Goal: Task Accomplishment & Management: Manage account settings

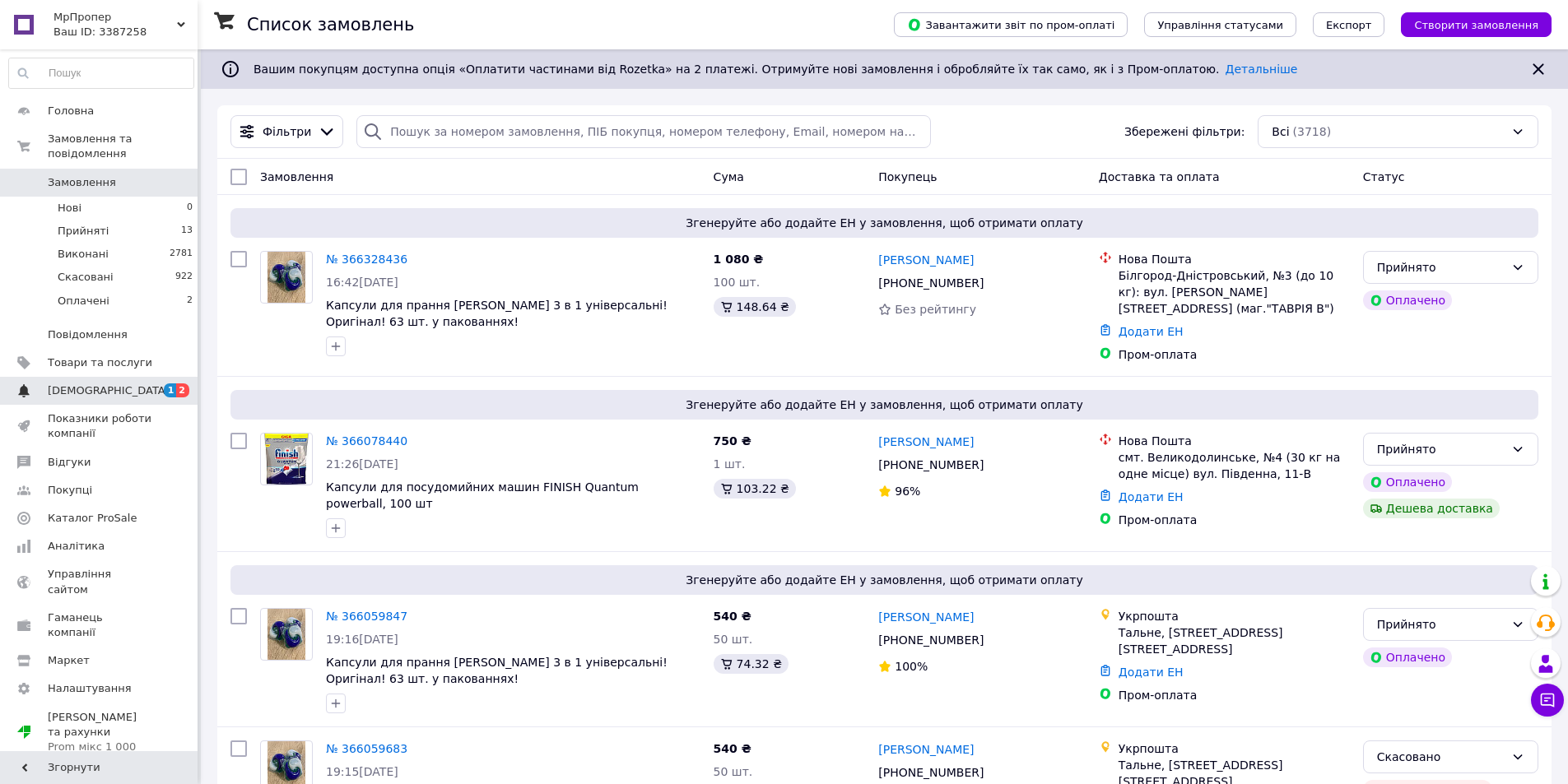
click at [120, 383] on span "[DEMOGRAPHIC_DATA]" at bounding box center [99, 390] width 104 height 15
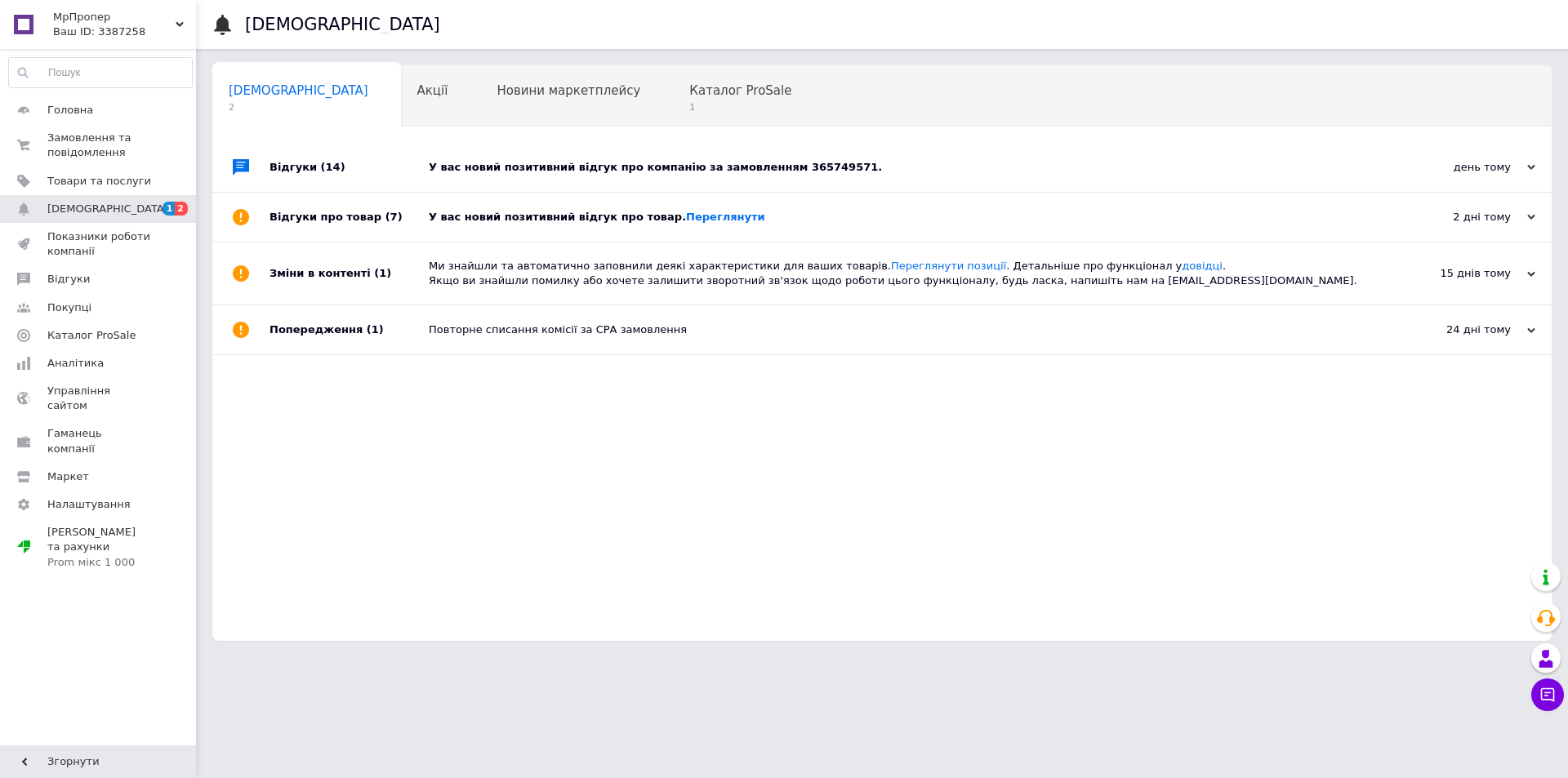
click at [1051, 157] on div "У вас новий позитивний відгук про компанію за замовленням 365749571." at bounding box center [901, 167] width 943 height 49
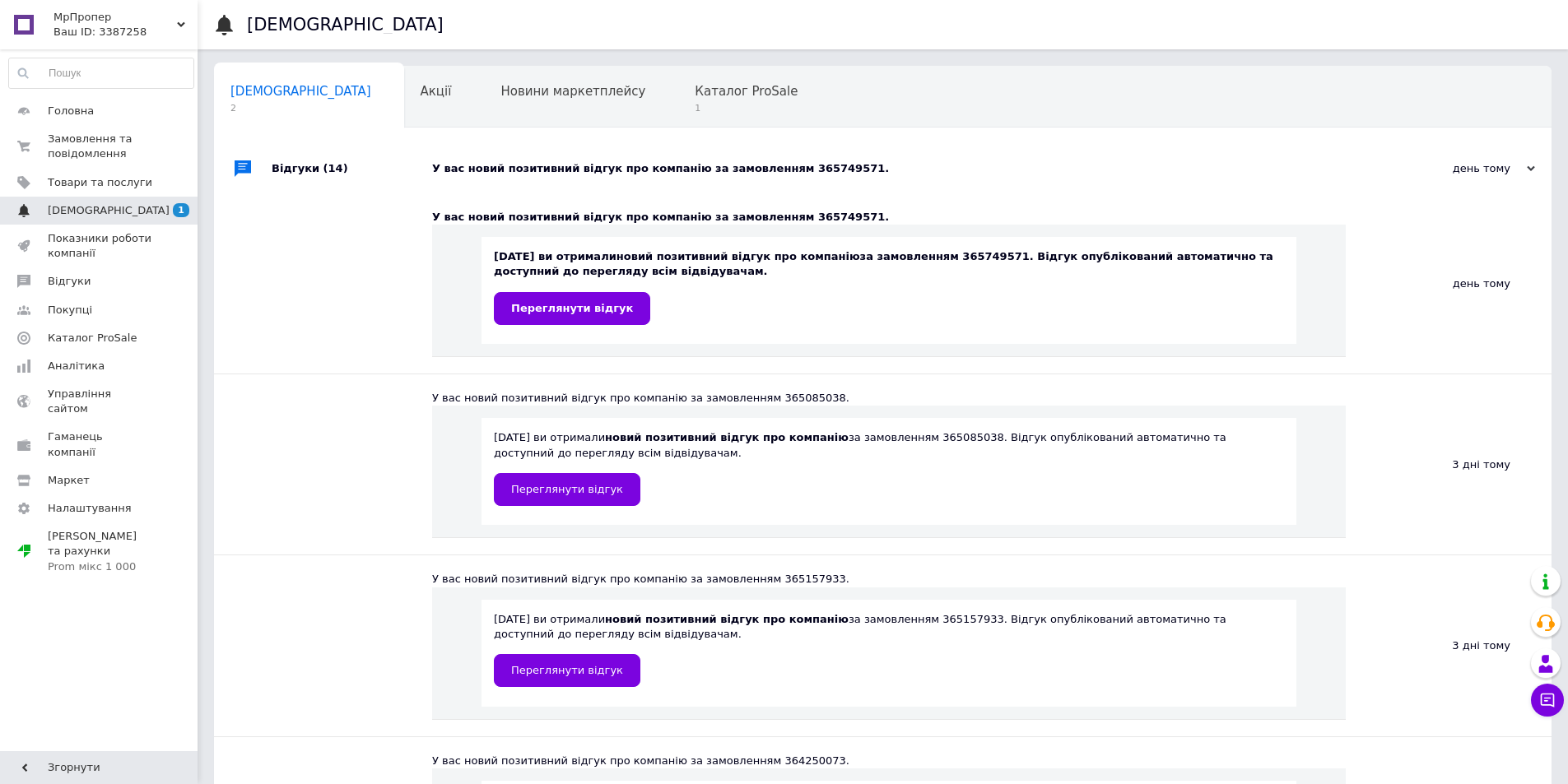
click at [160, 201] on link "Сповіщення 1" at bounding box center [101, 210] width 202 height 28
click at [610, 300] on link "Переглянути відгук" at bounding box center [573, 308] width 157 height 33
click at [94, 117] on span "Головна" at bounding box center [99, 110] width 104 height 15
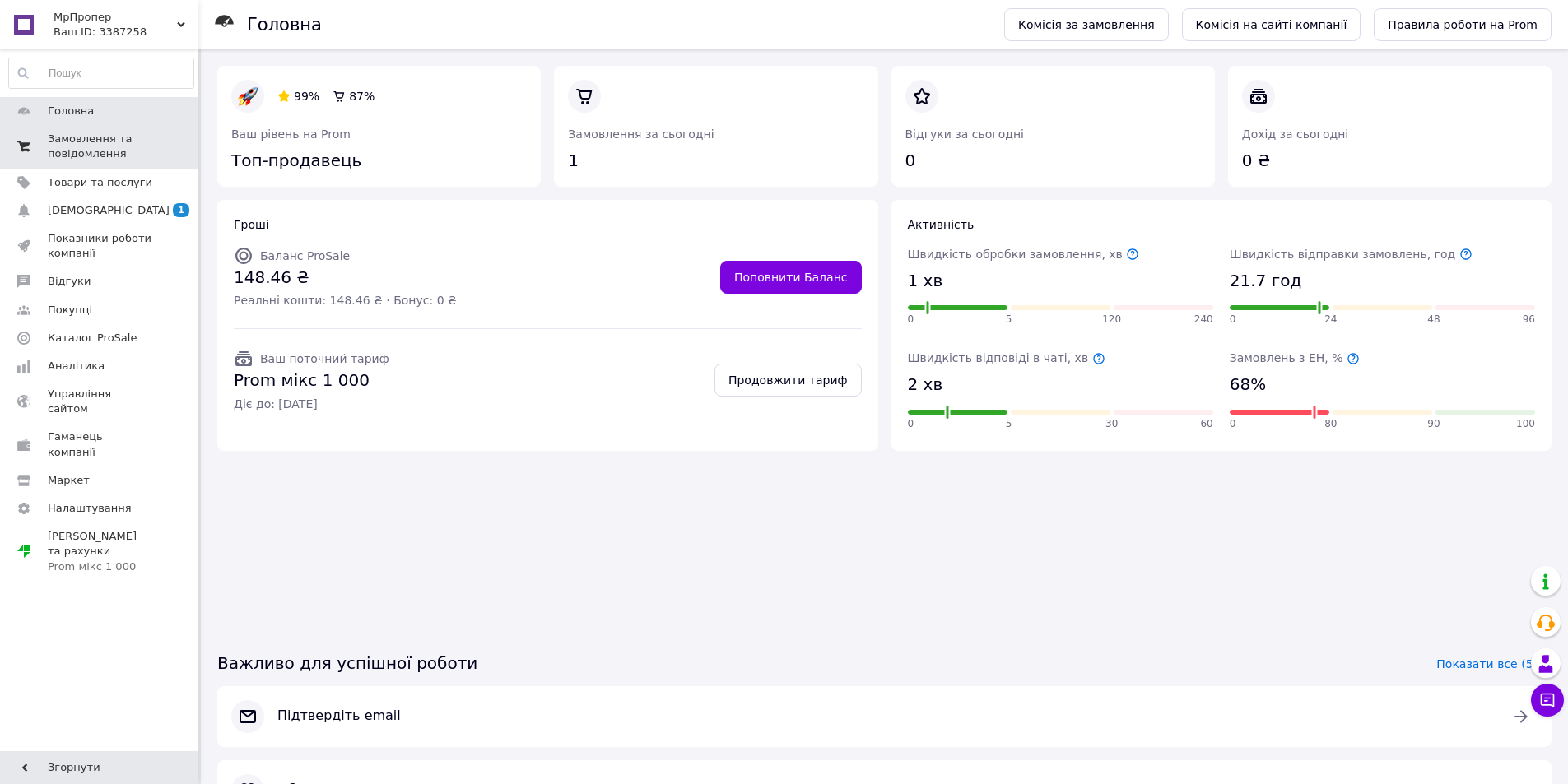
click at [102, 145] on span "Замовлення та повідомлення" at bounding box center [99, 146] width 104 height 29
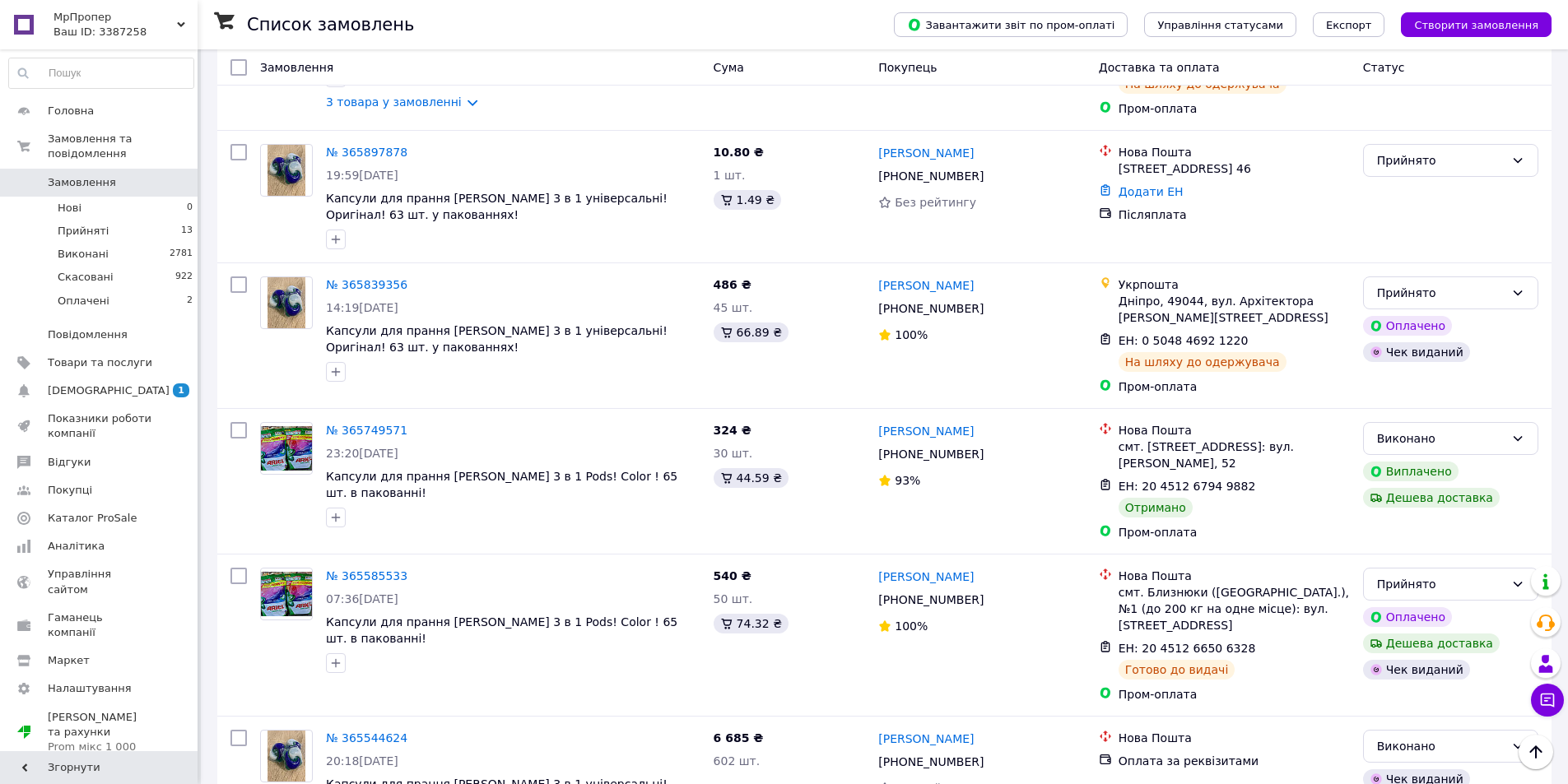
scroll to position [1398, 0]
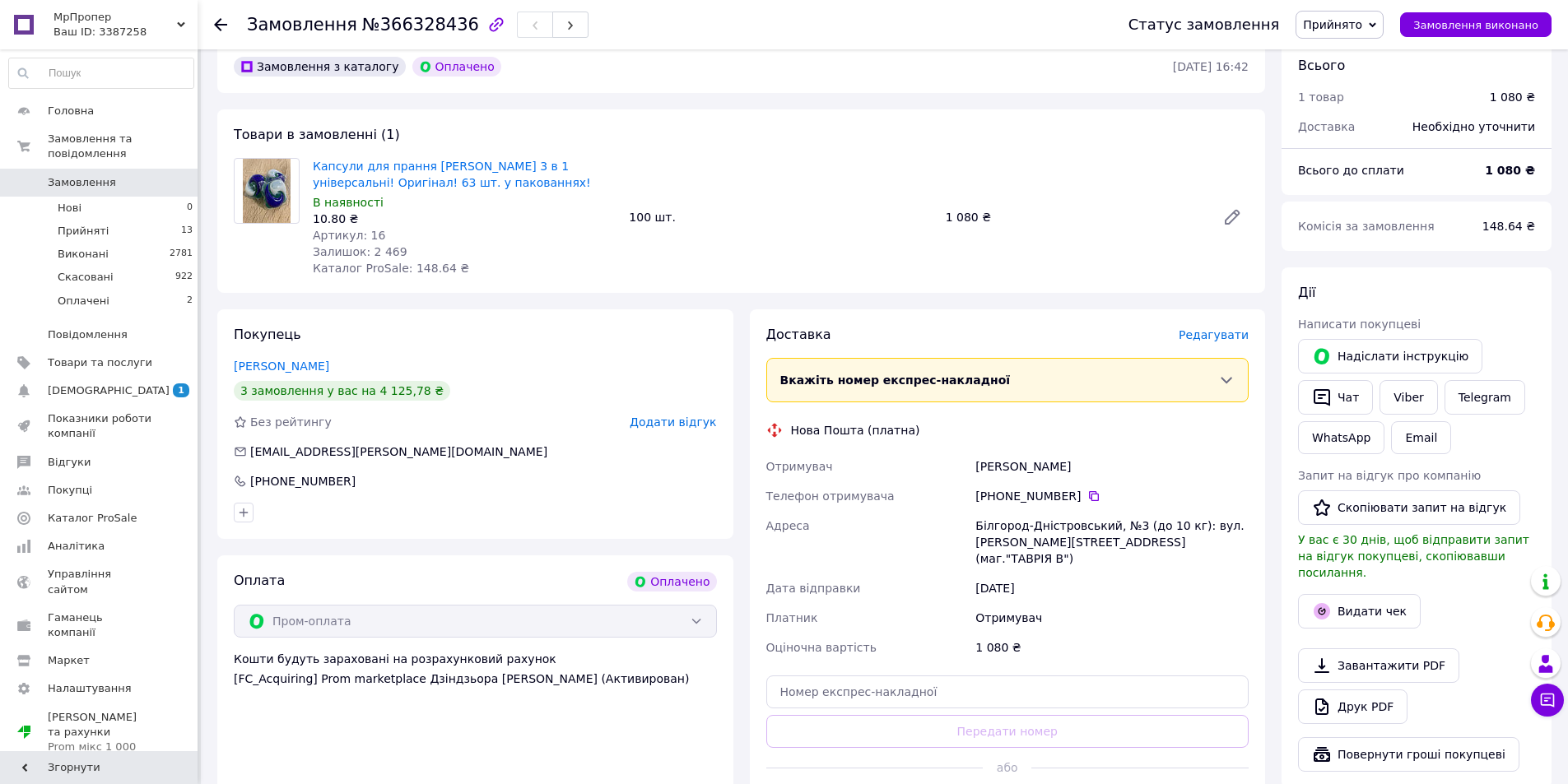
scroll to position [400, 0]
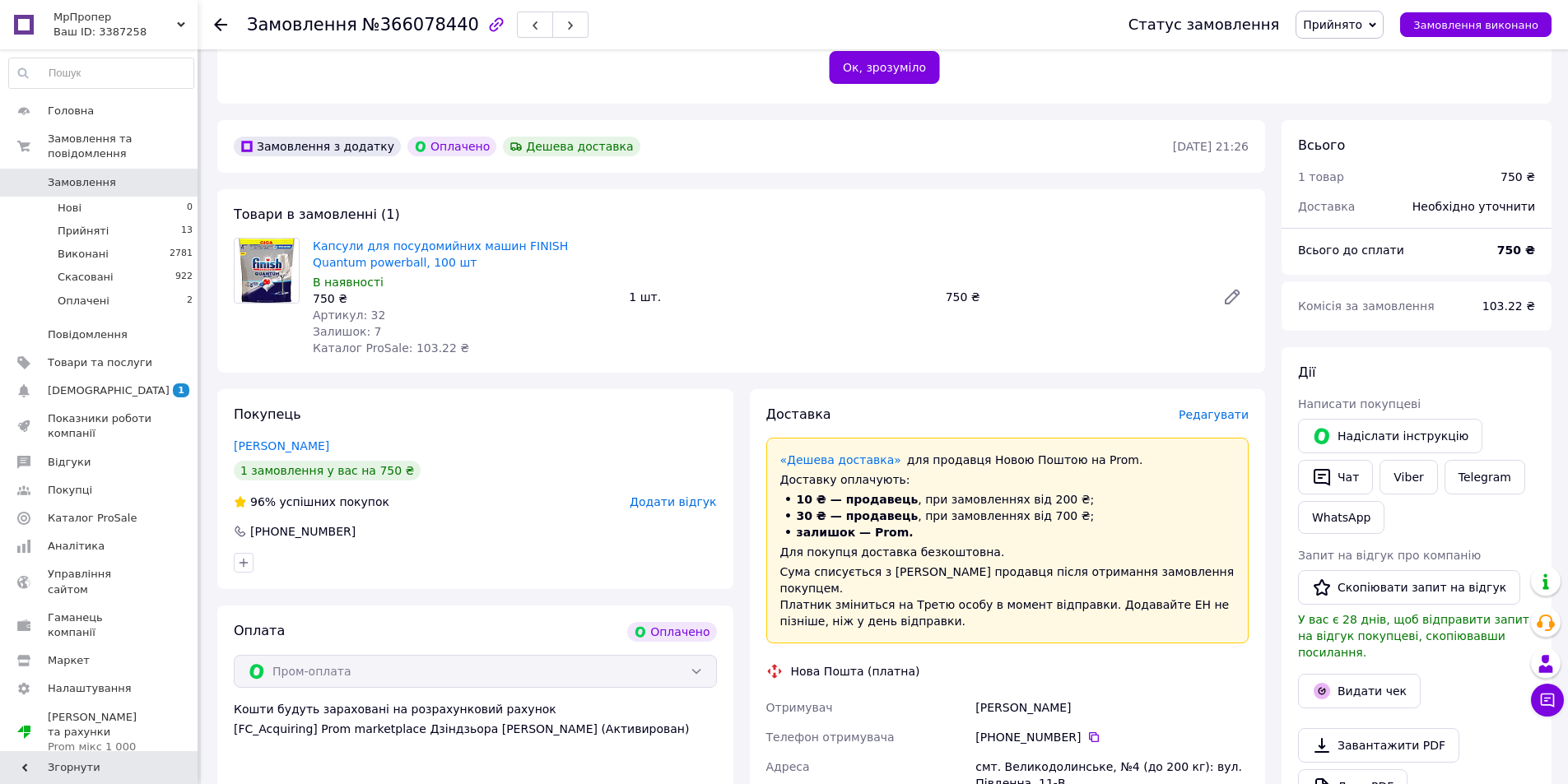
scroll to position [123, 0]
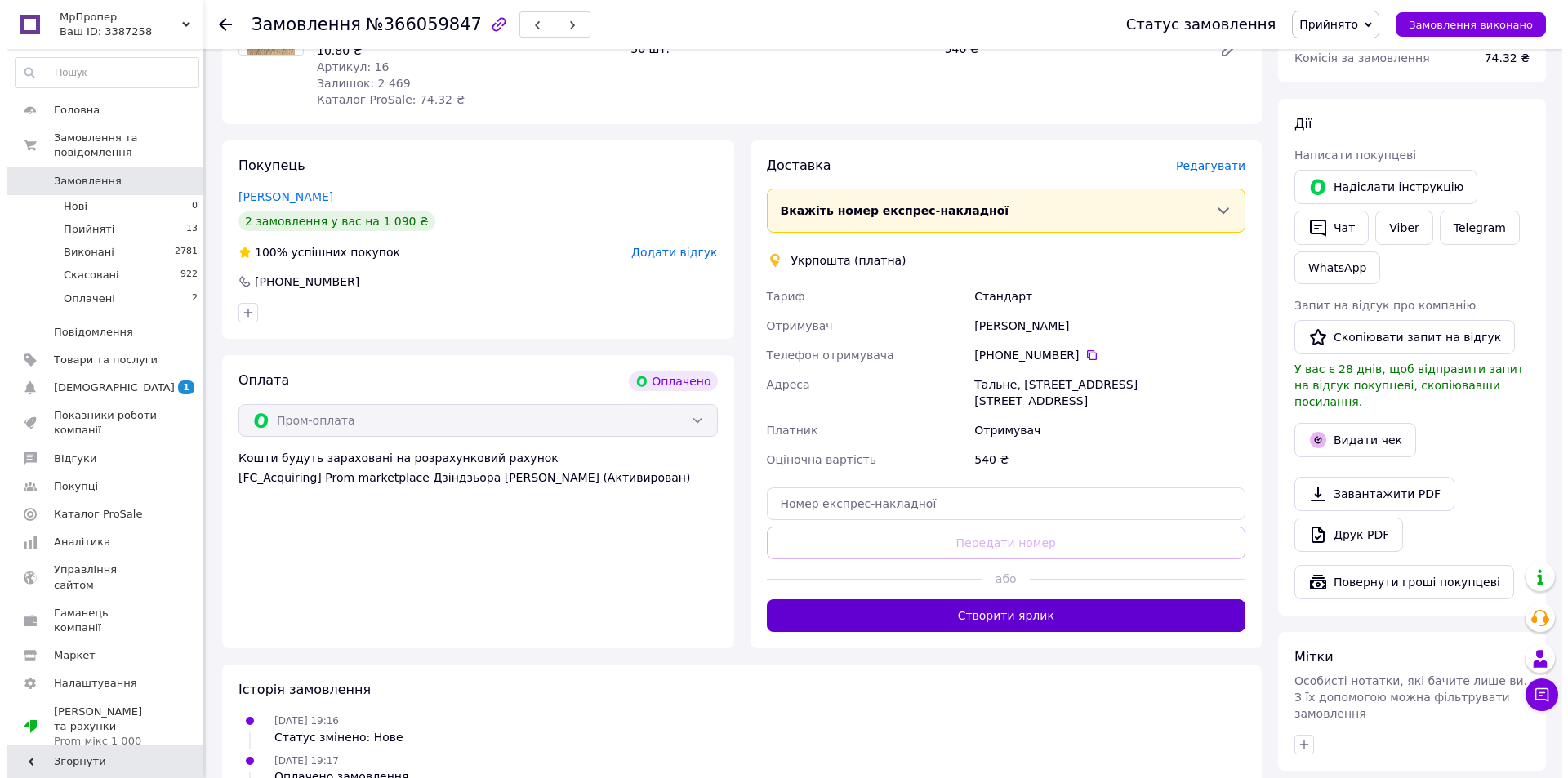
scroll to position [479, 0]
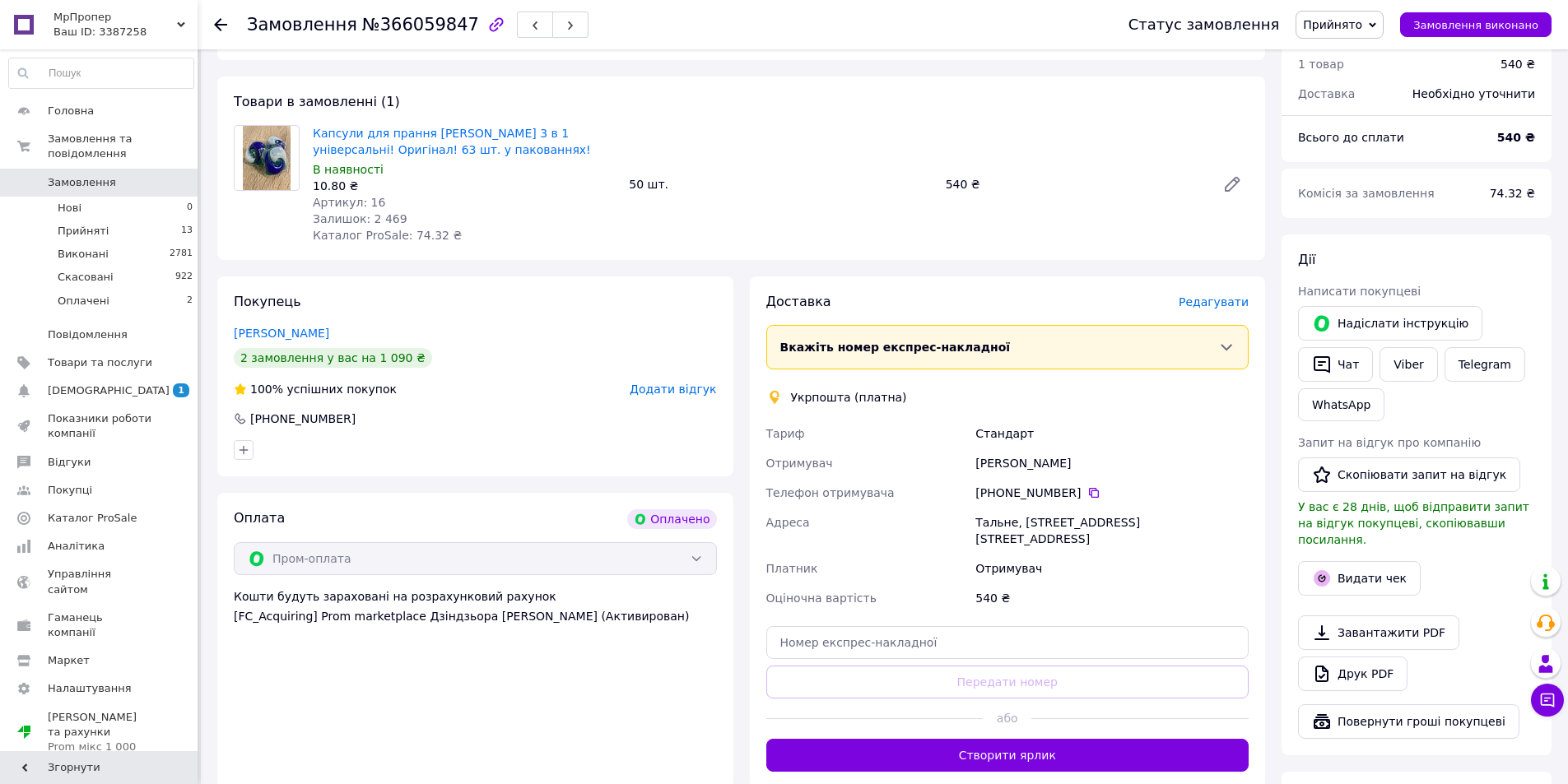
click at [1236, 295] on span "Редагувати" at bounding box center [1213, 301] width 70 height 13
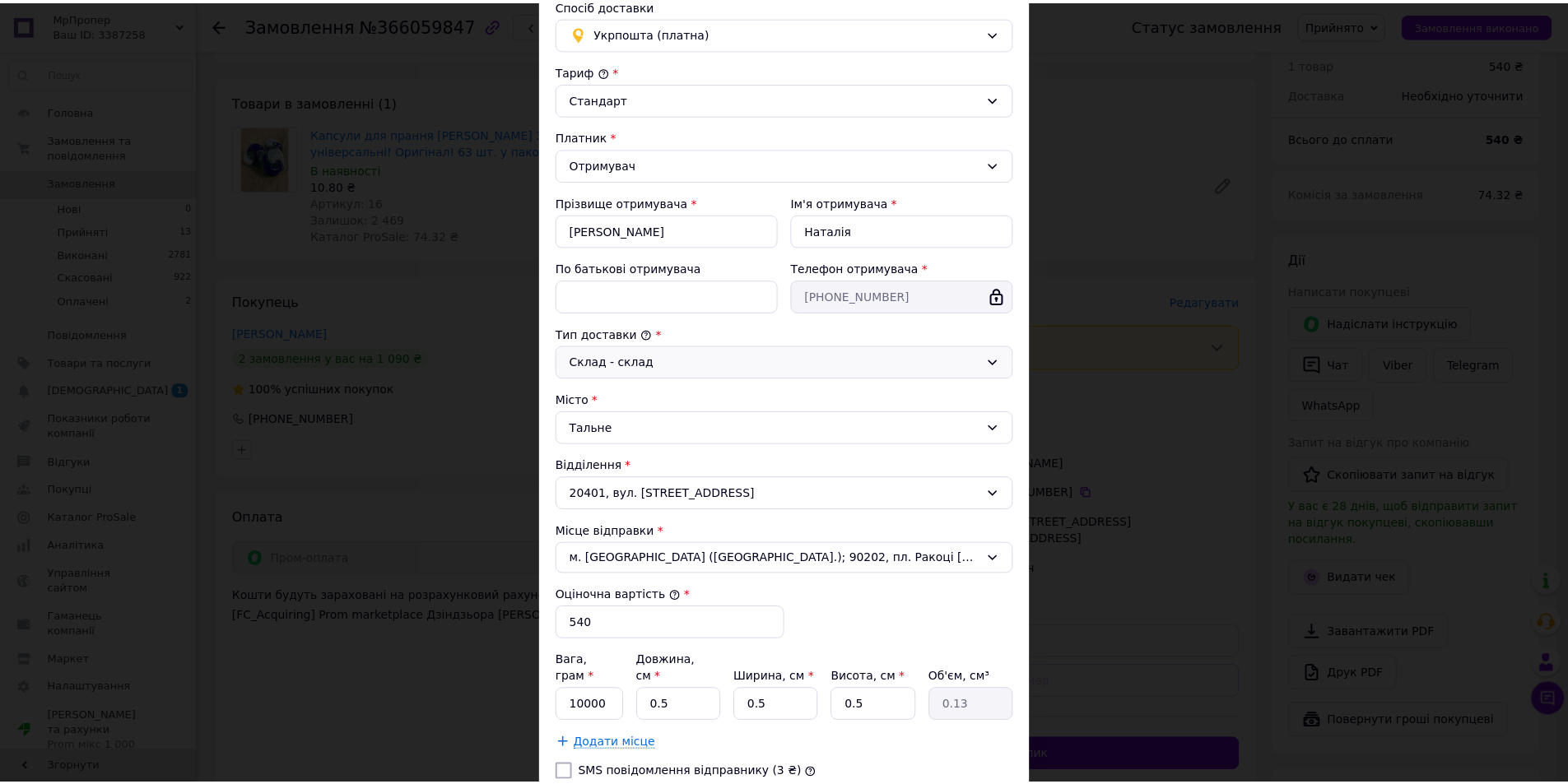
scroll to position [245, 0]
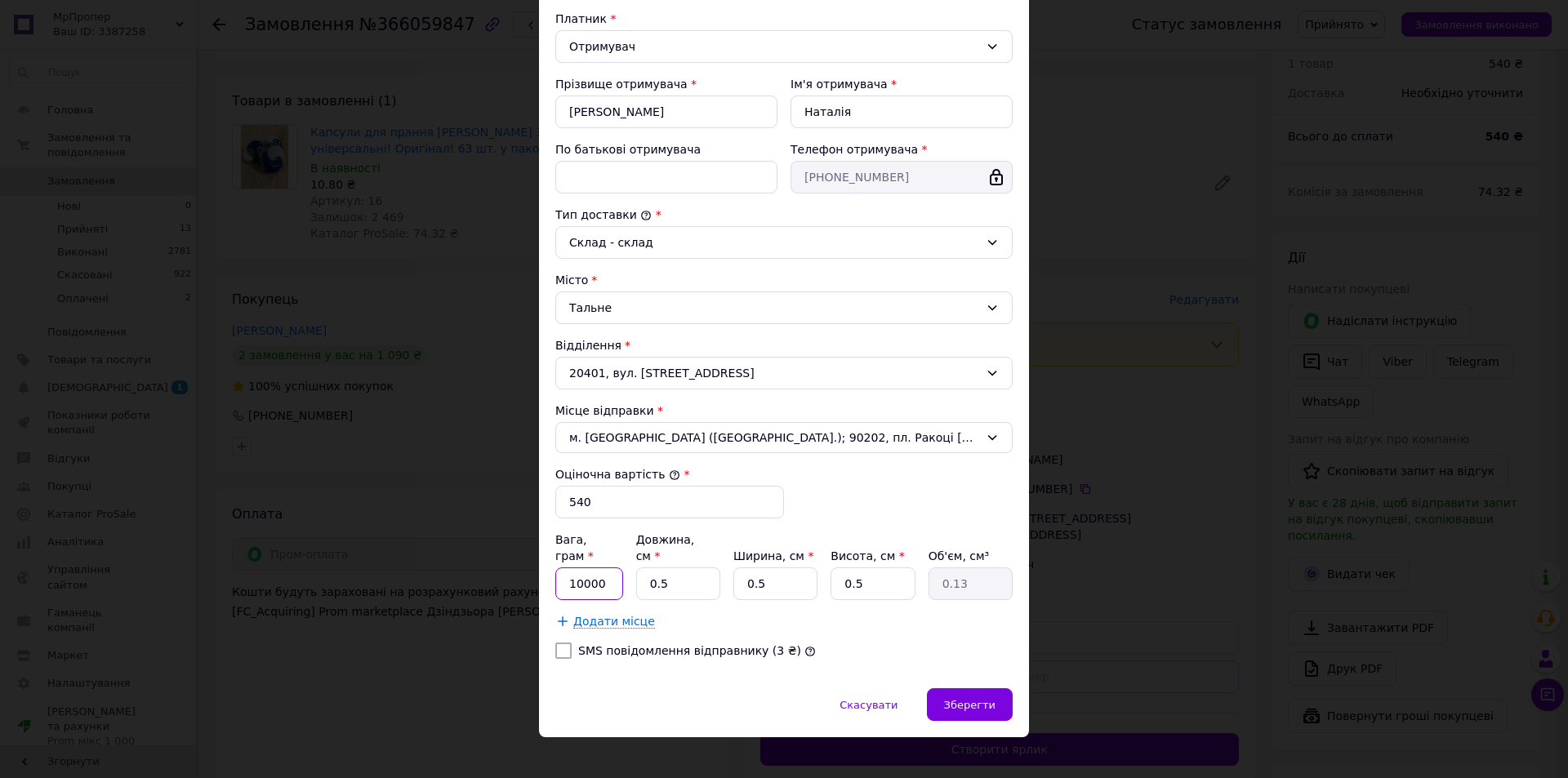
click at [610, 569] on input "10000" at bounding box center [589, 583] width 68 height 32
type input "1"
type input "2"
click at [672, 567] on input "0.5" at bounding box center [678, 583] width 84 height 32
type input "0."
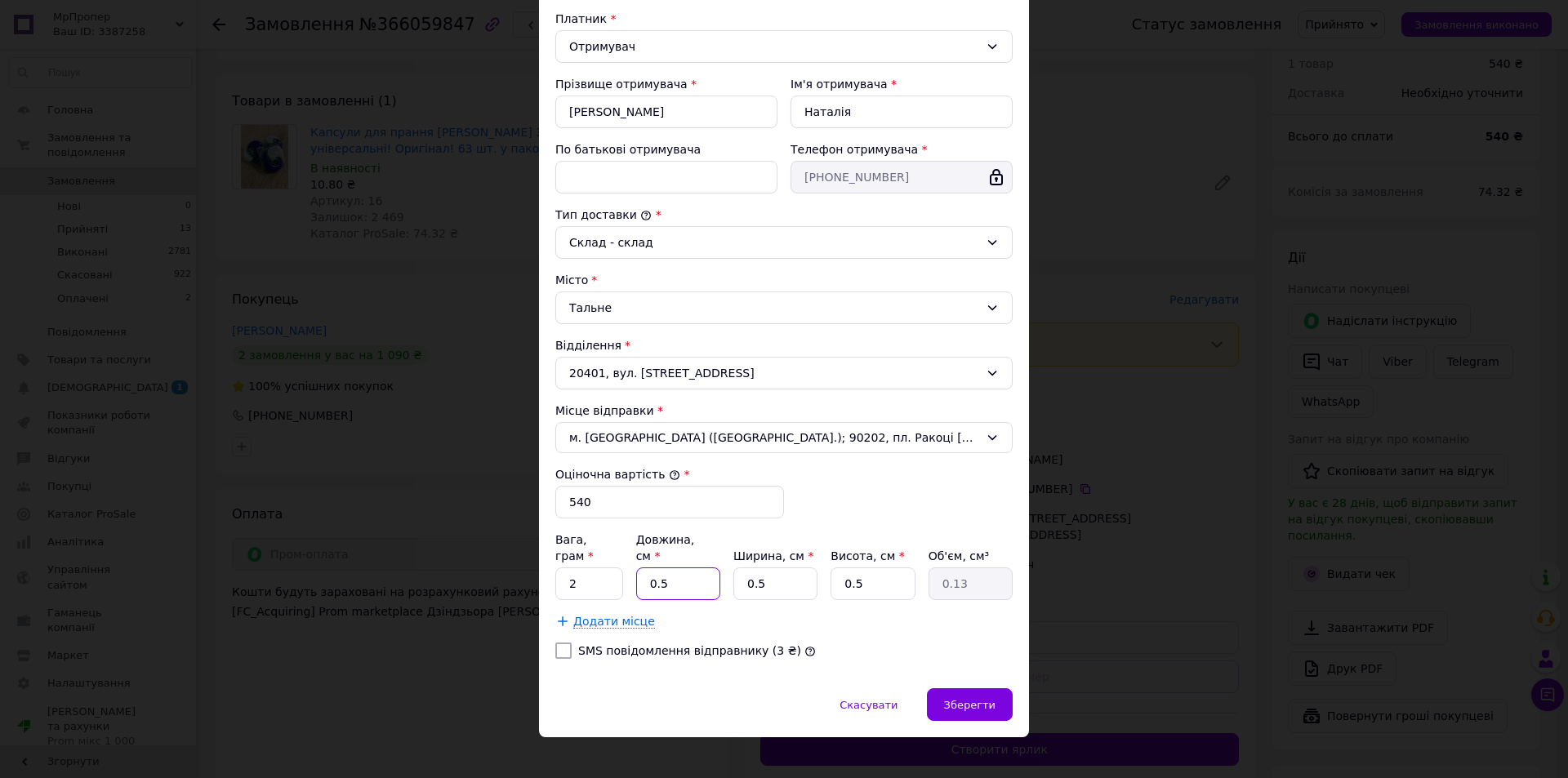
type input "0"
type input "01"
type input "0.25"
type input "010"
type input "2.5"
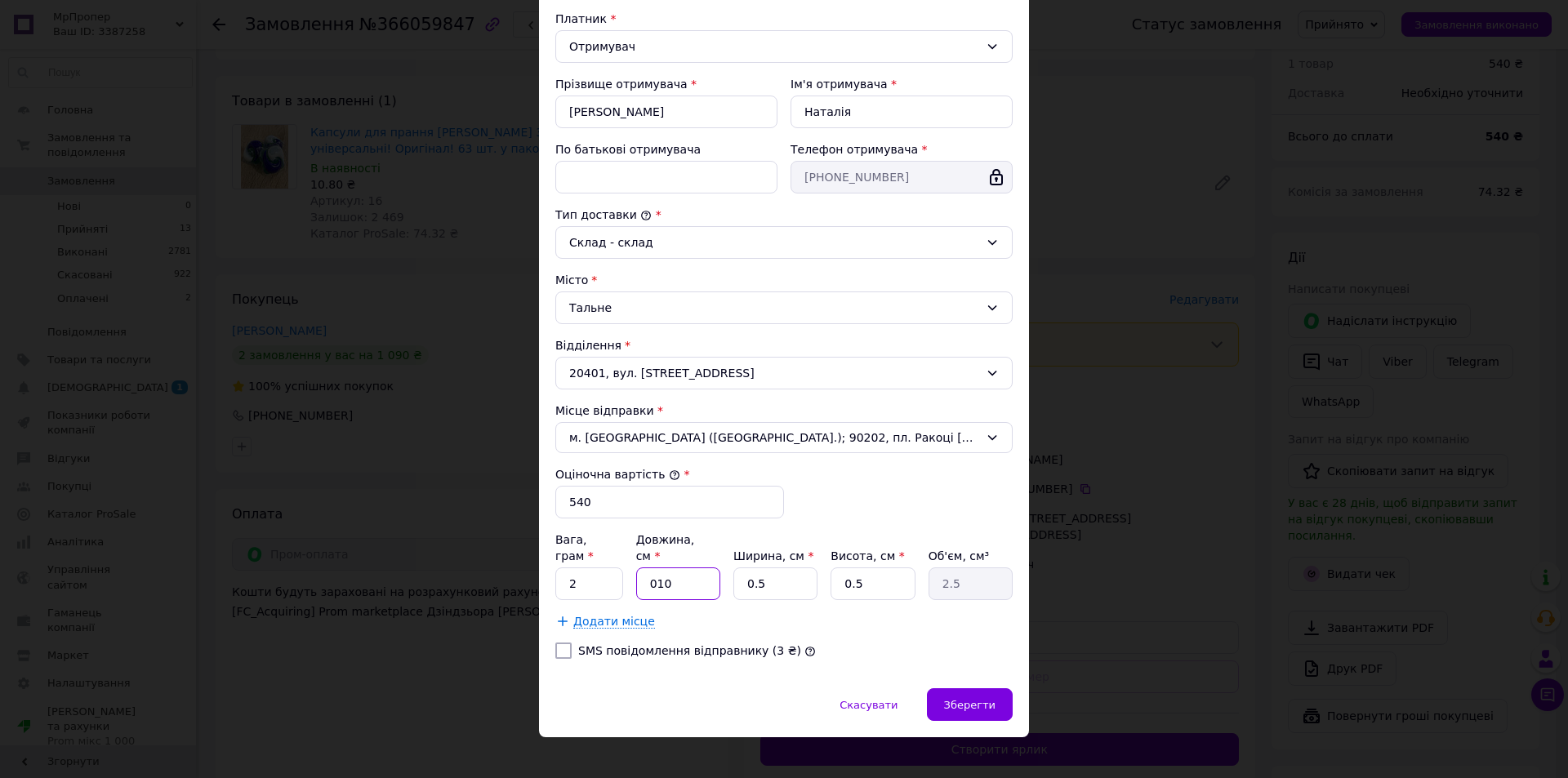
type input "01"
type input "0.25"
type input "0"
type input "1"
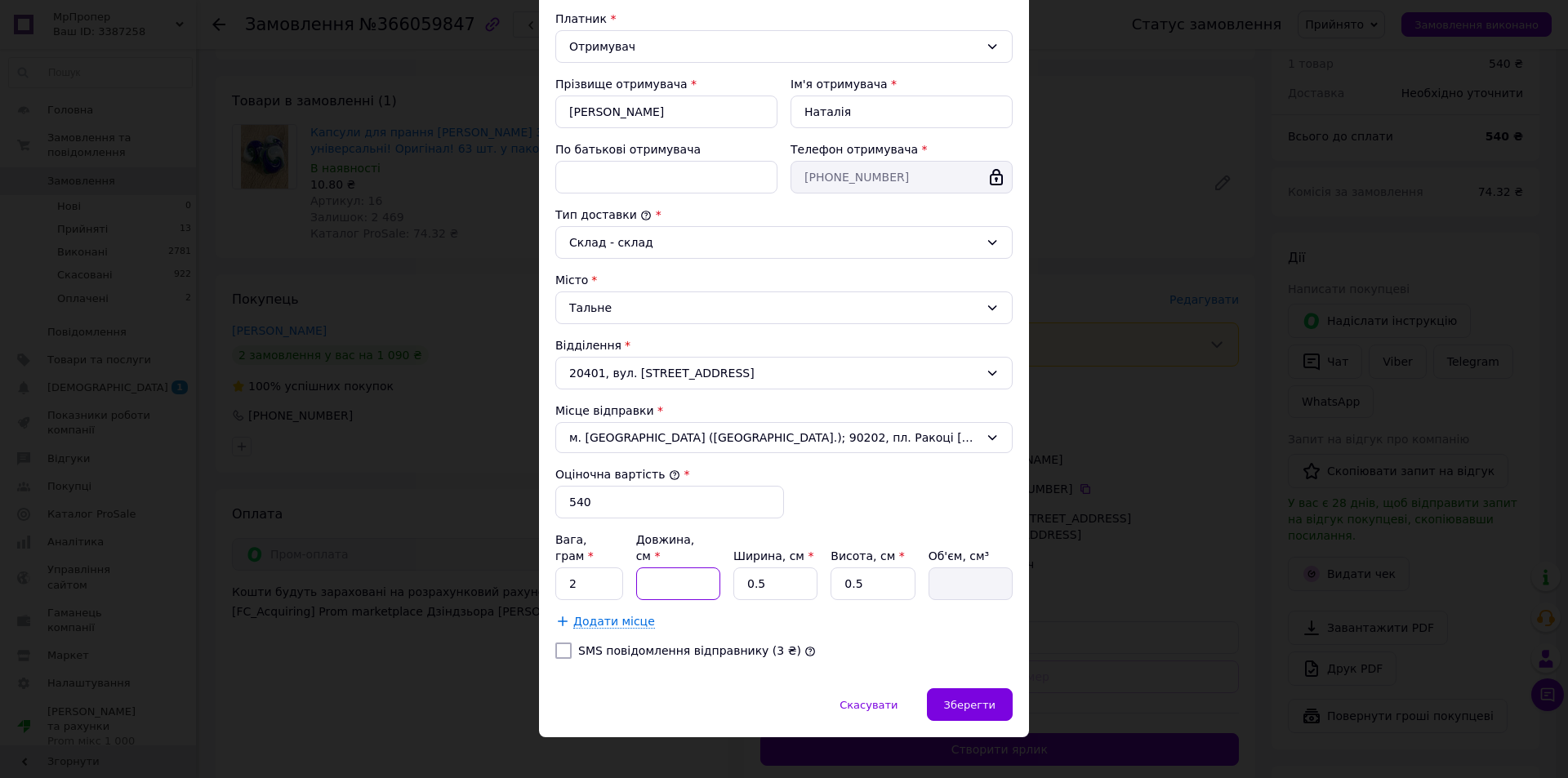
type input "0.25"
type input "10"
type input "2.5"
type input "10"
type input "1"
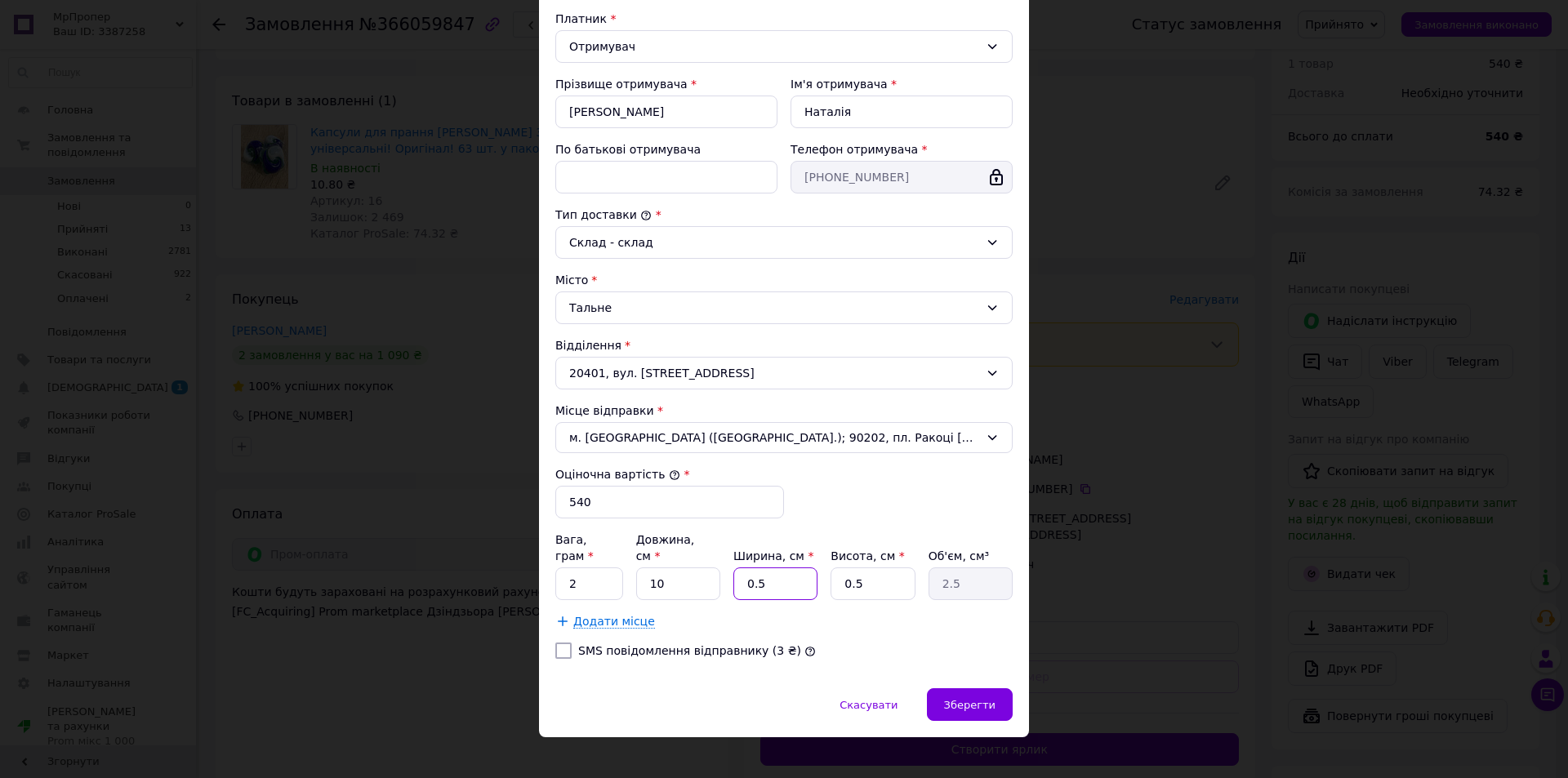
type input "5"
type input "10"
type input "50"
type input "10"
type input "1"
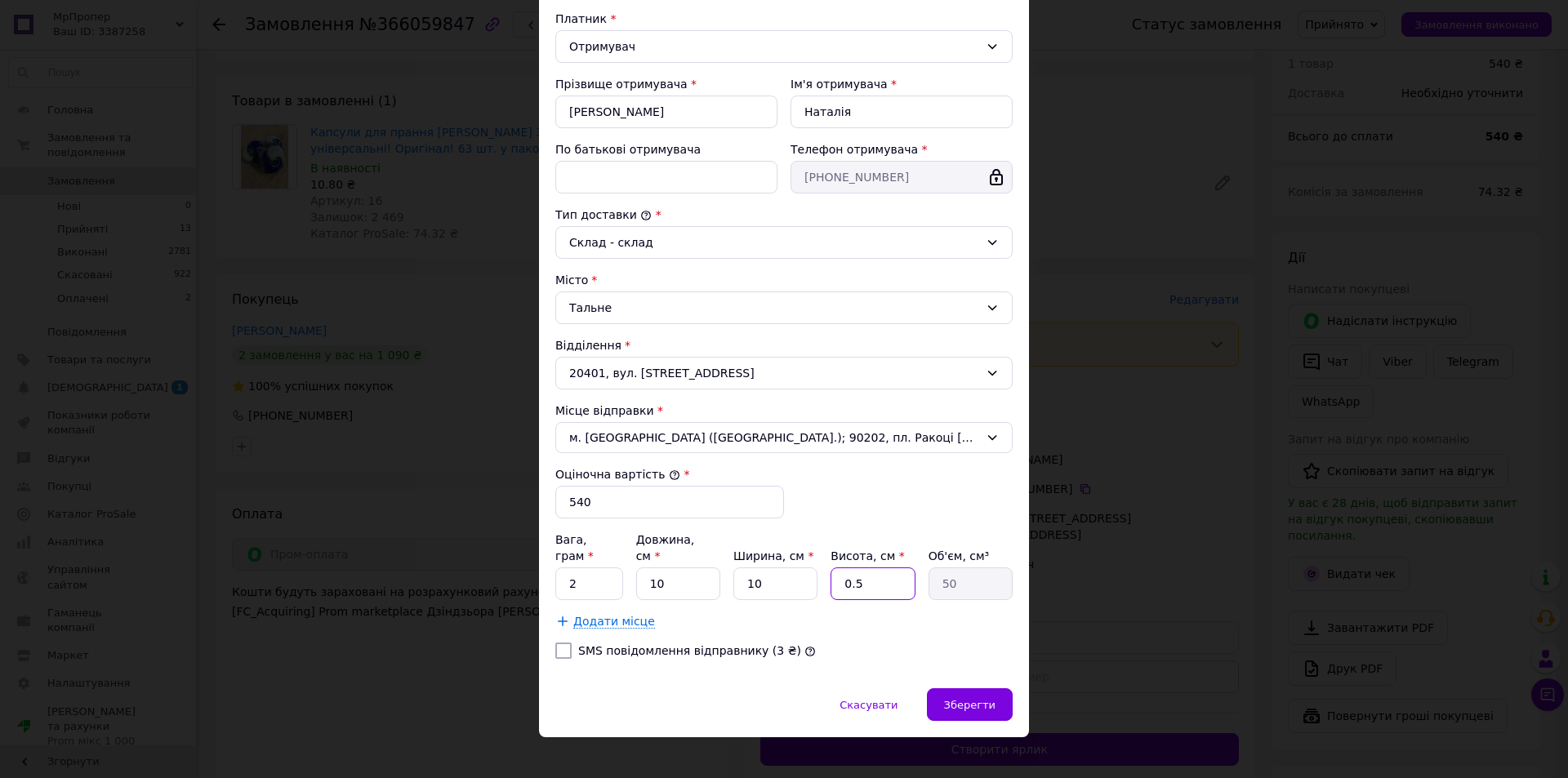
type input "100"
type input "10"
type input "1000"
type input "10"
click at [968, 699] on span "Зберегти" at bounding box center [970, 705] width 51 height 12
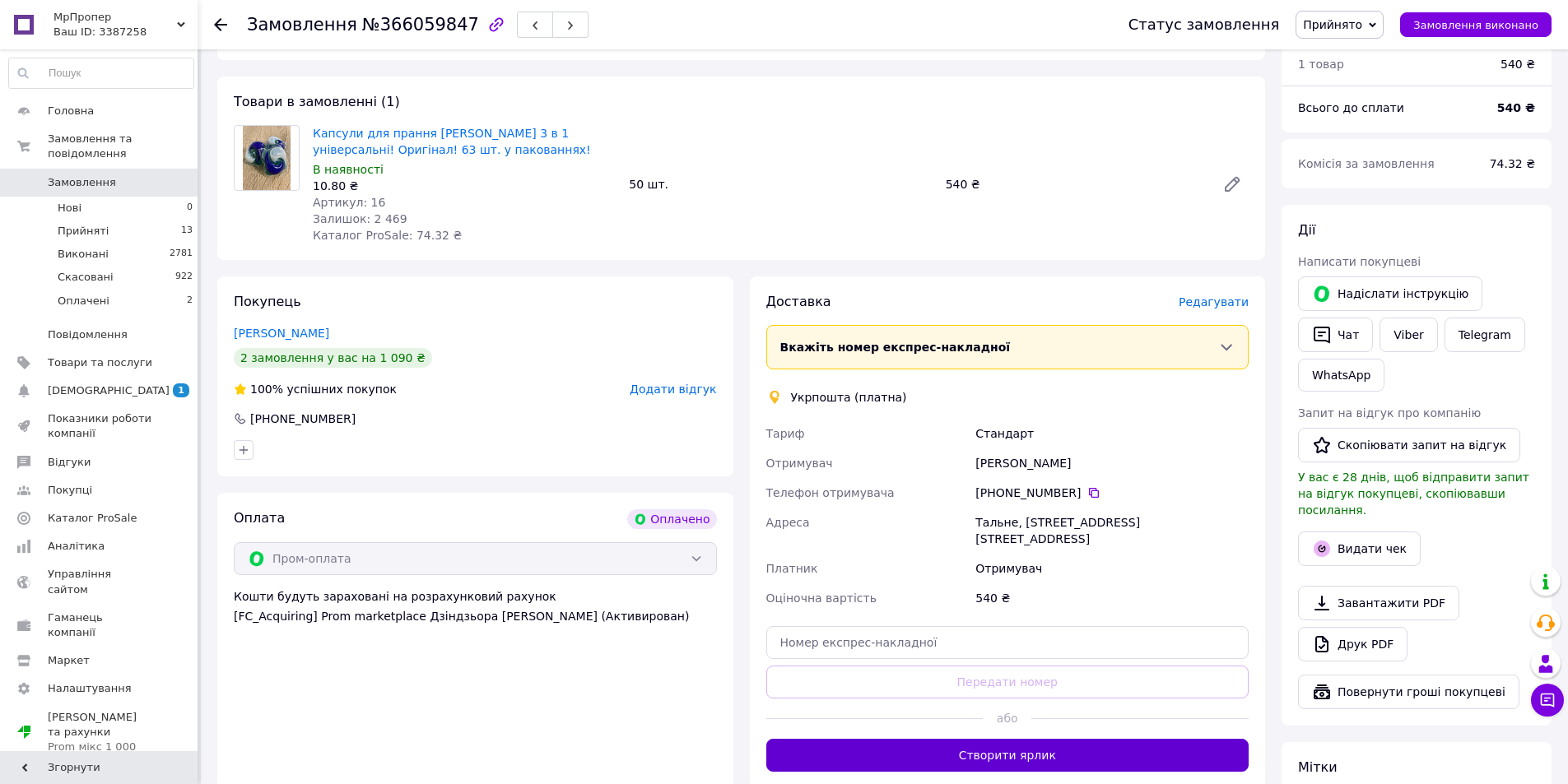
click at [1003, 738] on button "Створити ярлик" at bounding box center [1007, 755] width 483 height 33
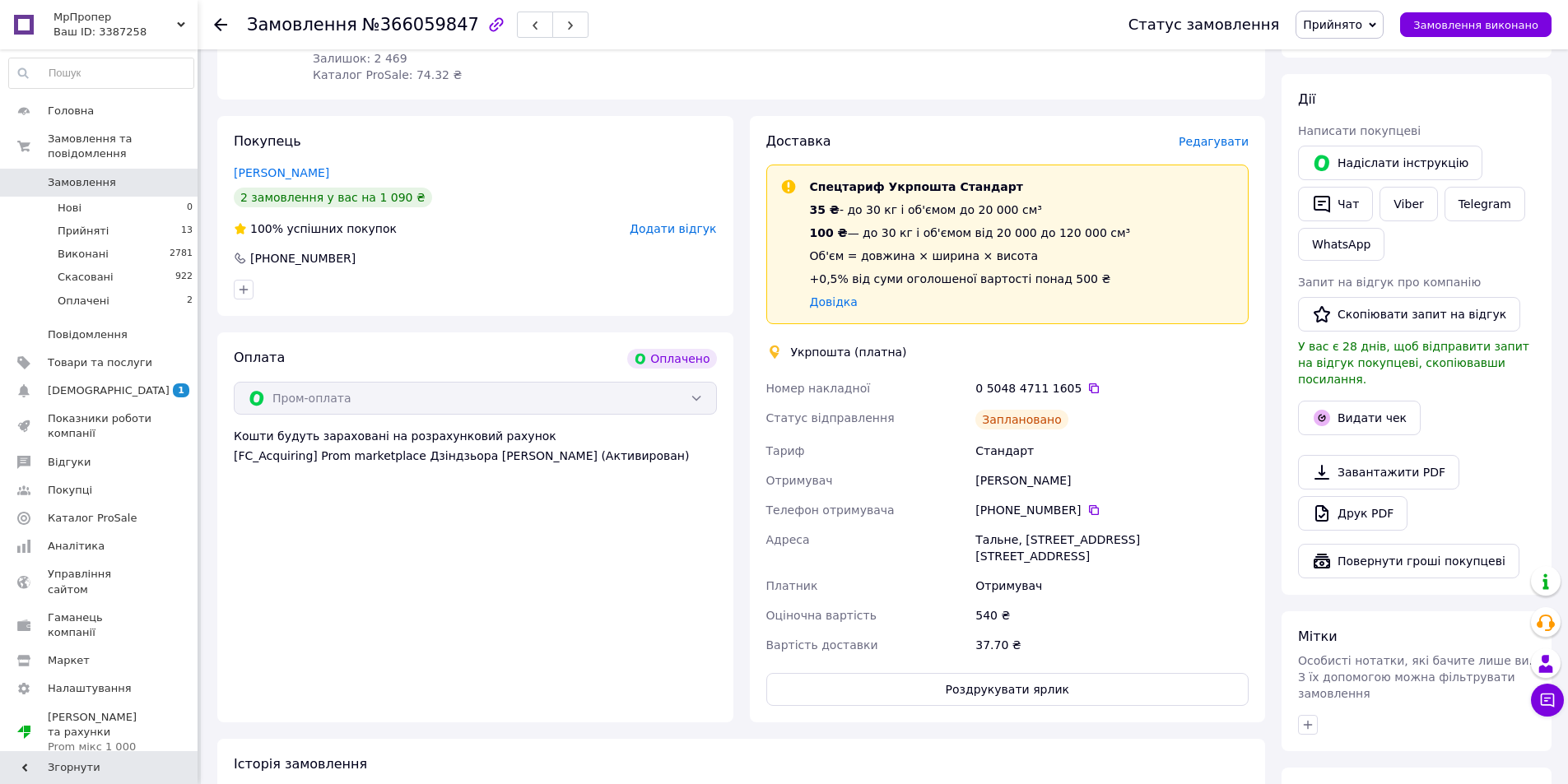
scroll to position [647, 0]
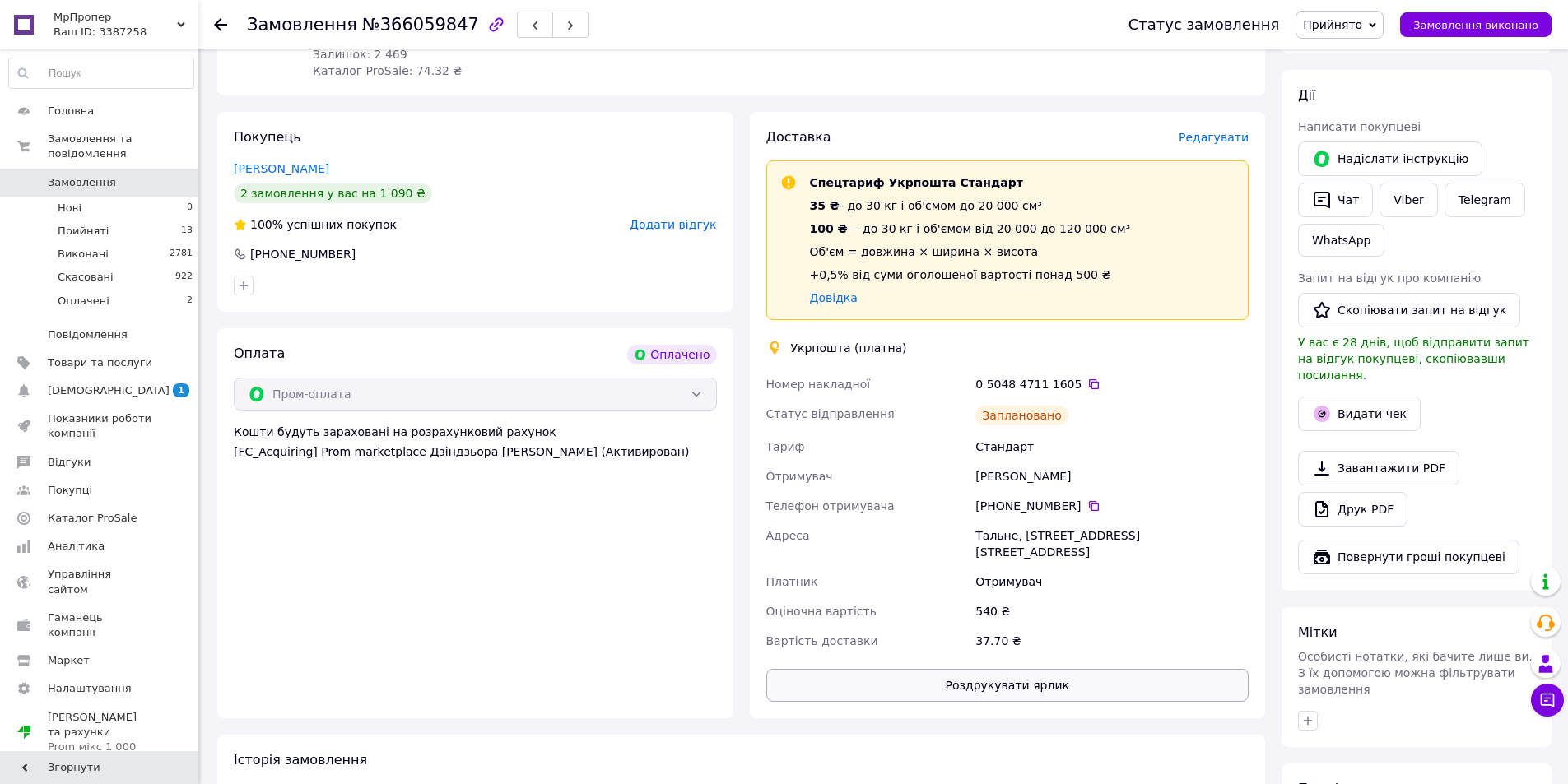
click at [1005, 669] on button "Роздрукувати ярлик" at bounding box center [1007, 685] width 483 height 33
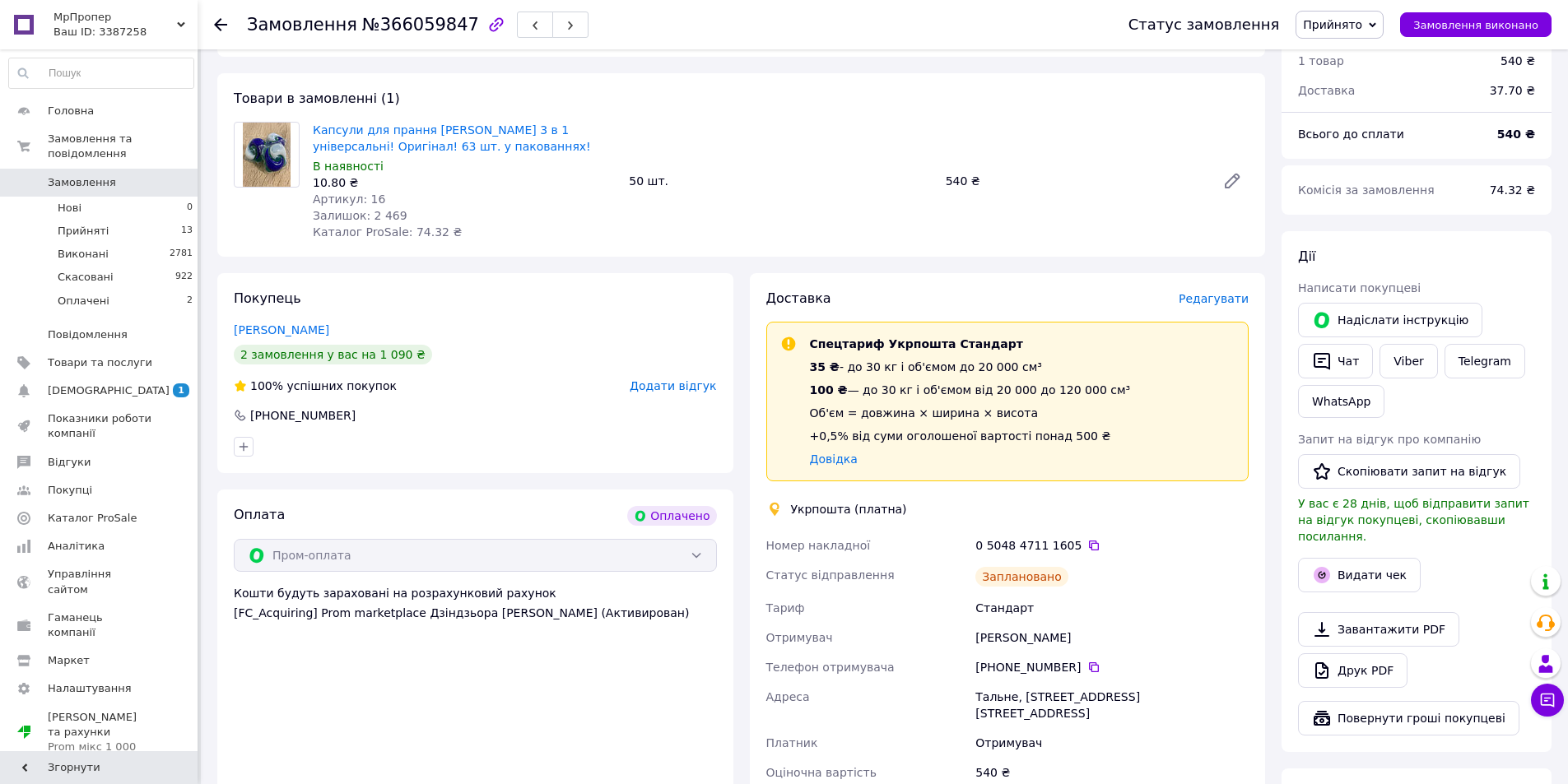
scroll to position [524, 0]
